Goal: Task Accomplishment & Management: Use online tool/utility

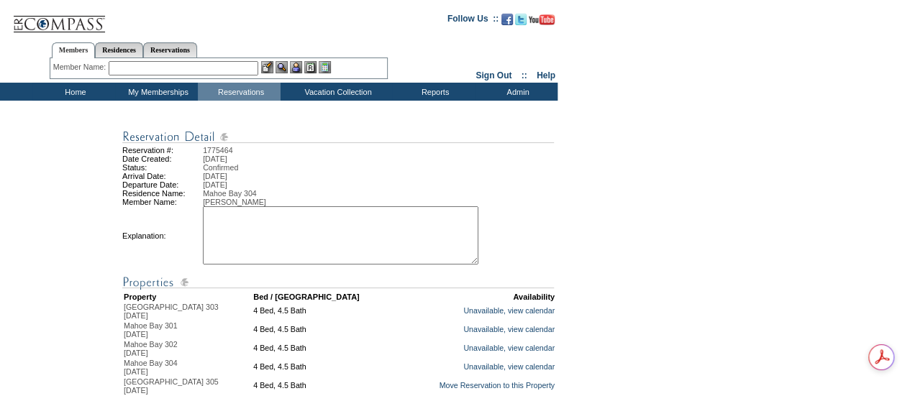
click at [362, 238] on textarea at bounding box center [340, 235] width 275 height 58
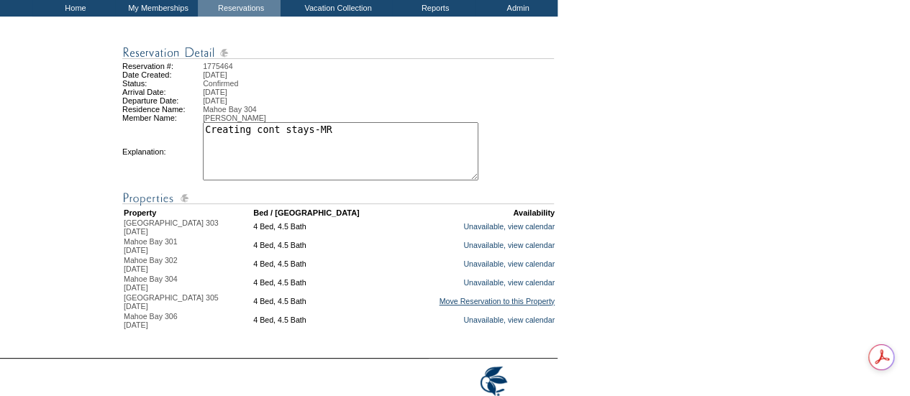
type textarea "Creating cont stays-MR"
click at [490, 306] on link "Move Reservation to this Property" at bounding box center [497, 301] width 116 height 9
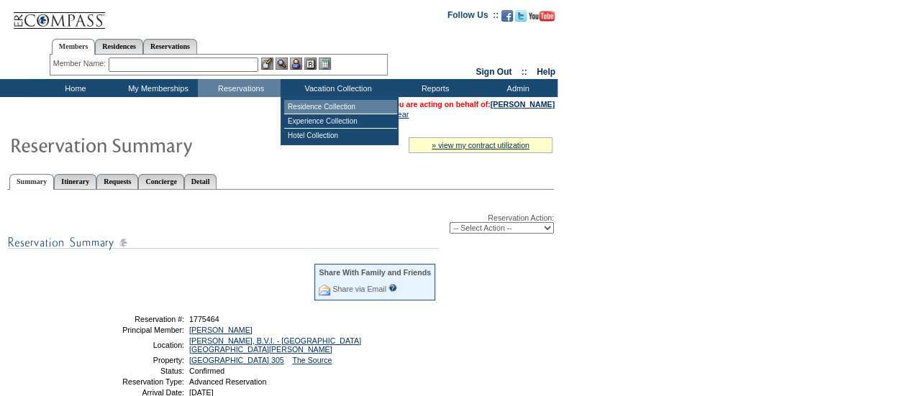
click at [338, 104] on td "Residence Collection" at bounding box center [340, 107] width 113 height 14
